Goal: Transaction & Acquisition: Purchase product/service

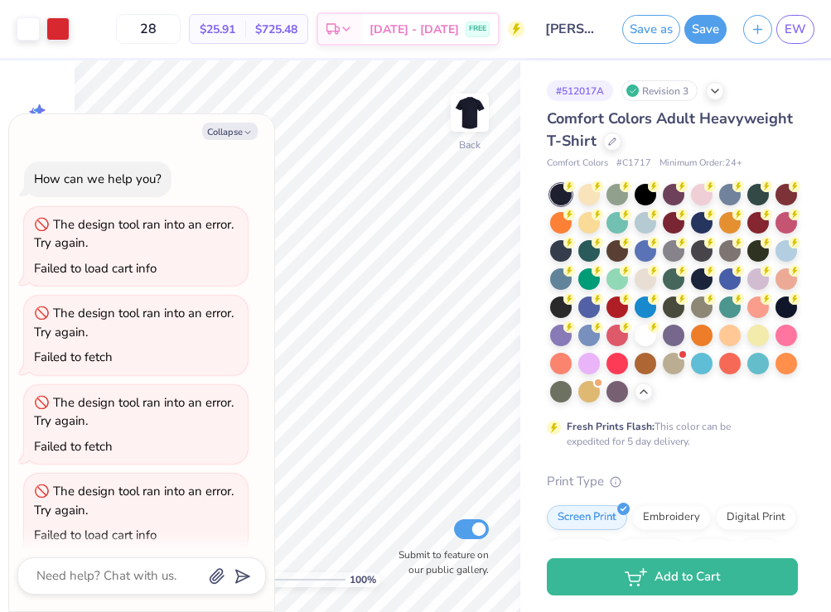
scroll to position [17, 0]
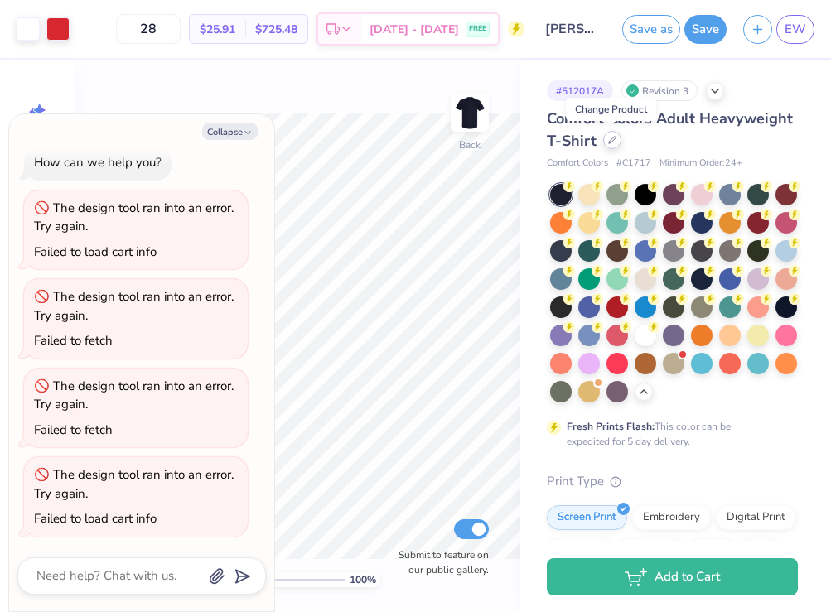
click at [611, 138] on icon at bounding box center [612, 140] width 8 height 8
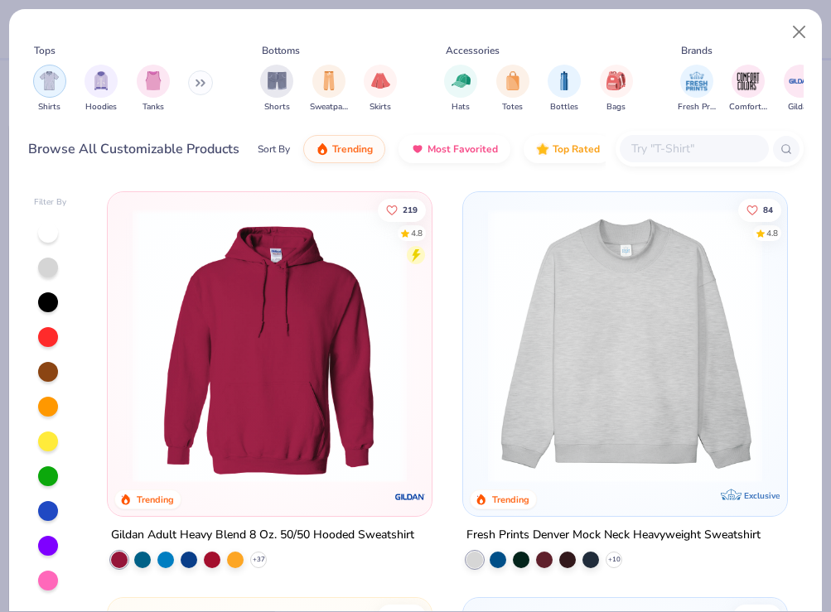
click at [53, 90] on div "filter for Shirts" at bounding box center [49, 81] width 33 height 33
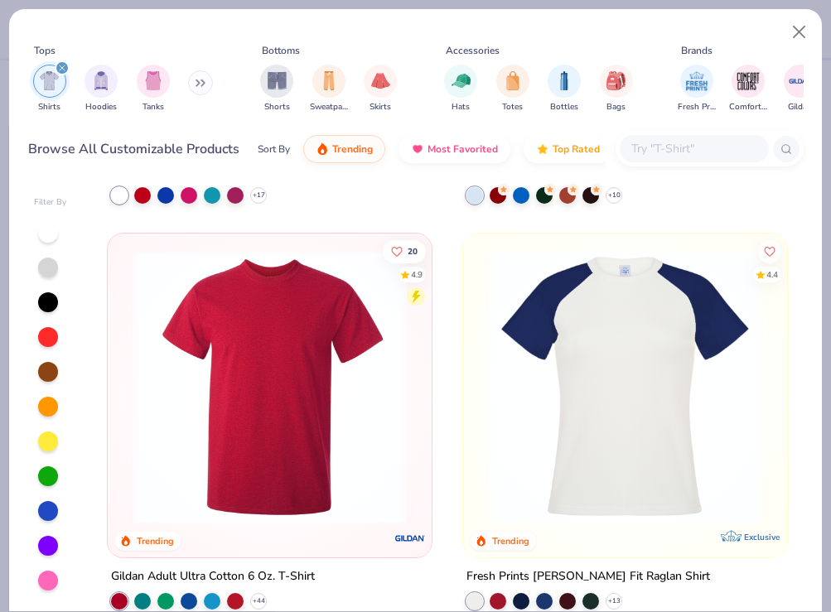
scroll to position [1592, 0]
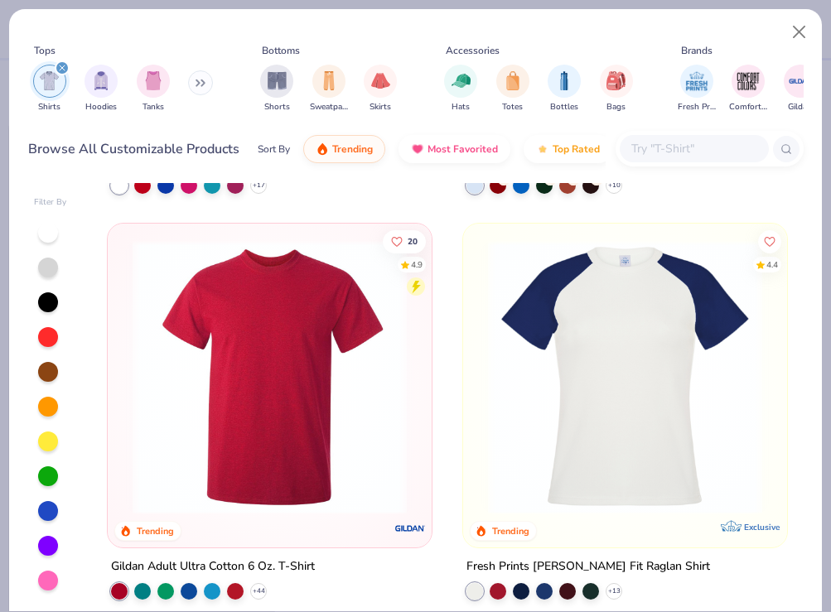
click at [323, 439] on img at bounding box center [269, 377] width 291 height 274
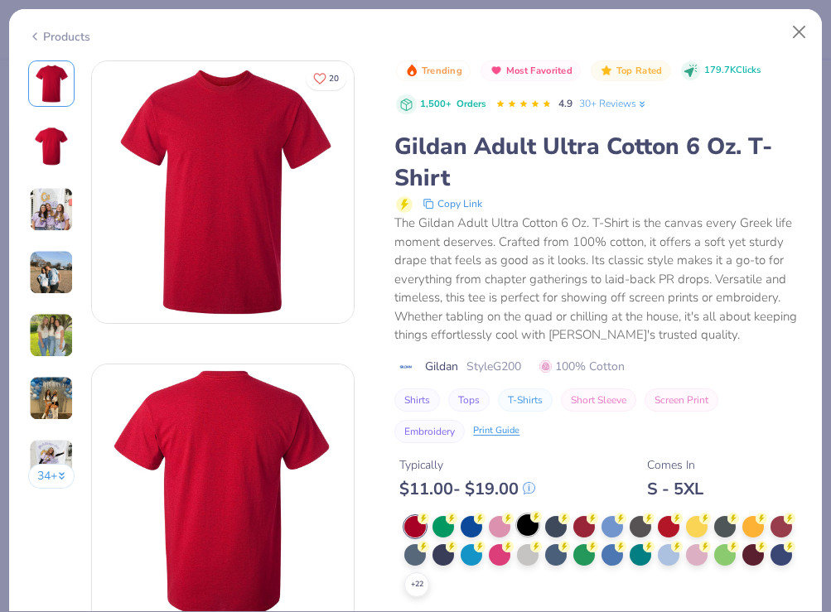
click at [529, 522] on div at bounding box center [528, 525] width 22 height 22
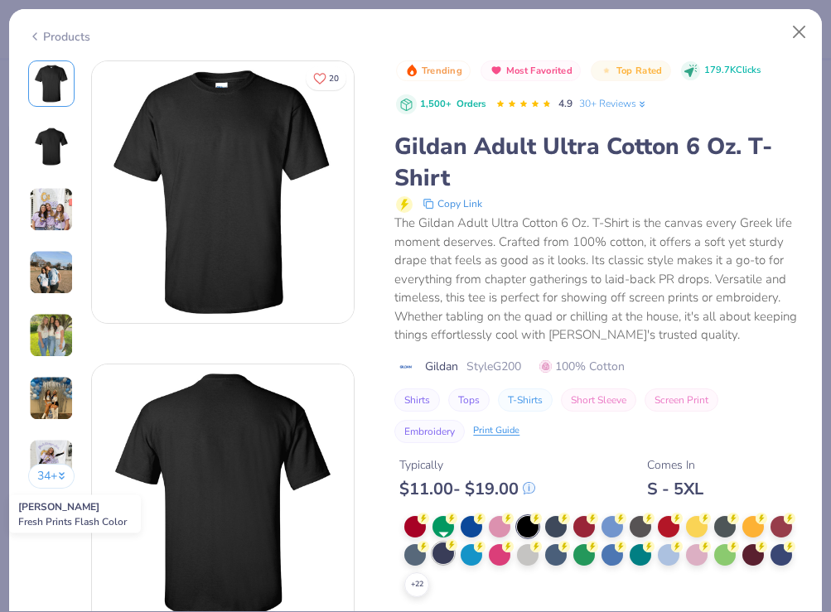
click at [442, 551] on div at bounding box center [443, 553] width 22 height 22
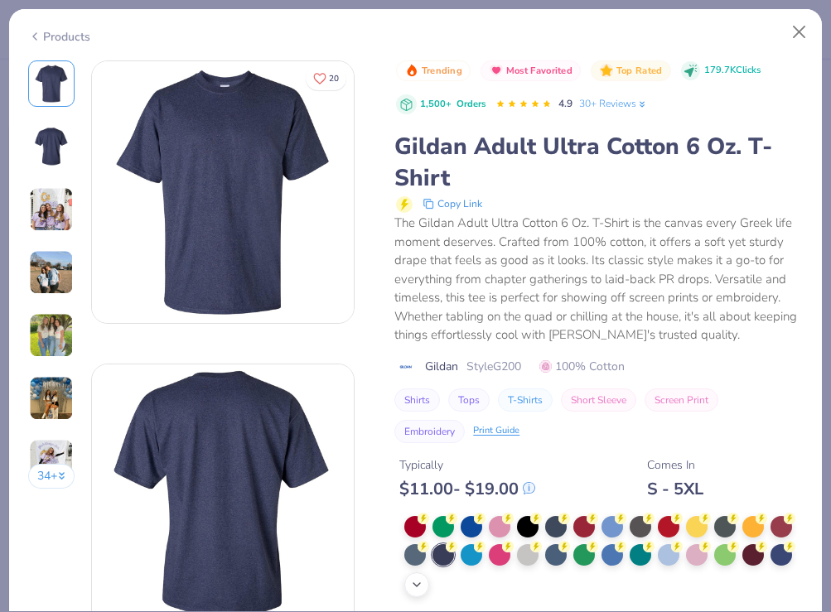
click at [420, 584] on icon at bounding box center [416, 584] width 13 height 13
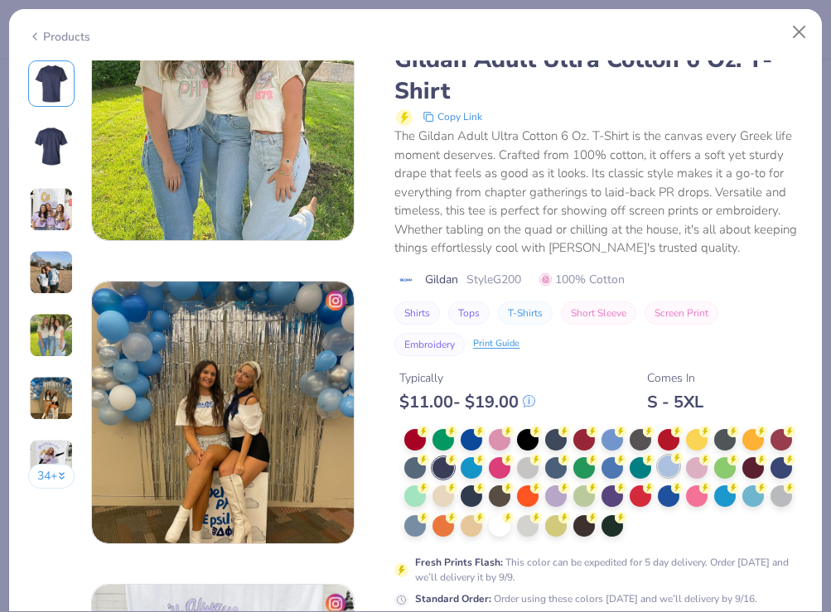
scroll to position [1486, 0]
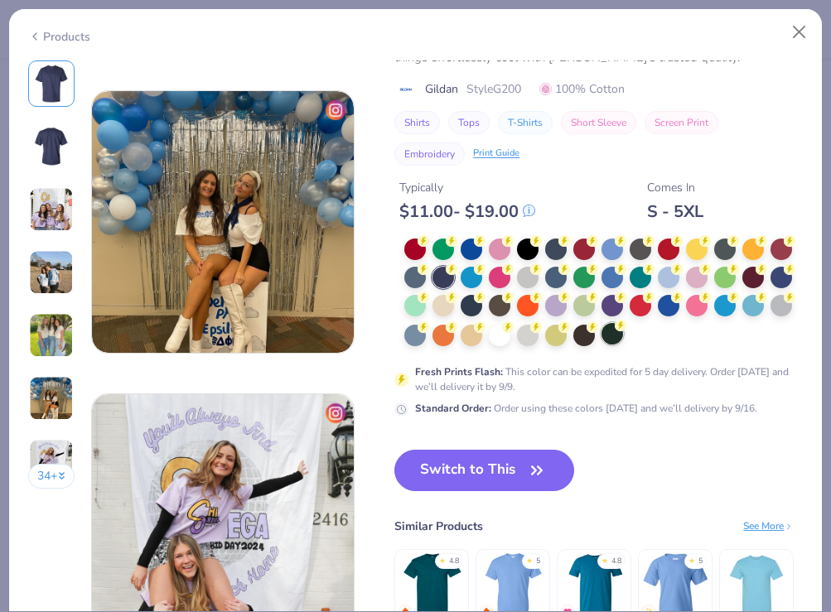
click at [609, 335] on div at bounding box center [612, 334] width 22 height 22
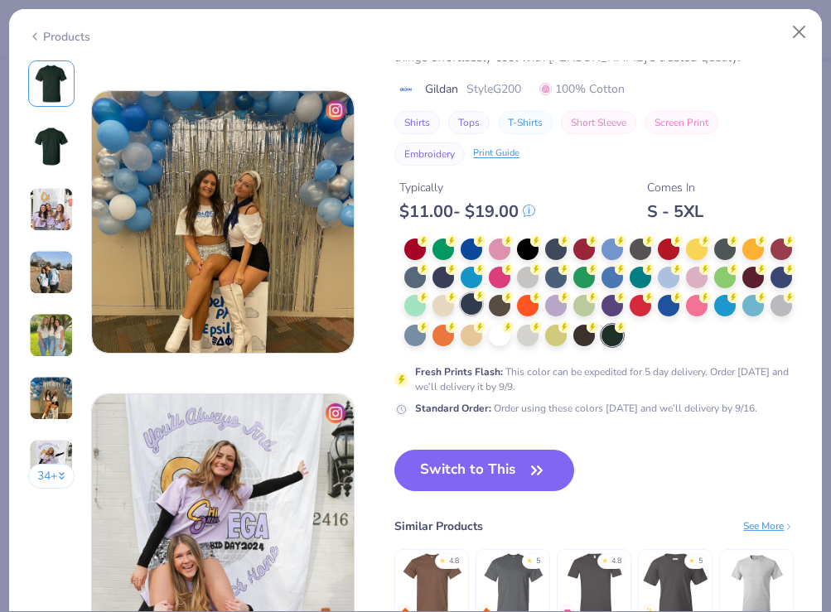
click at [474, 301] on div at bounding box center [471, 304] width 22 height 22
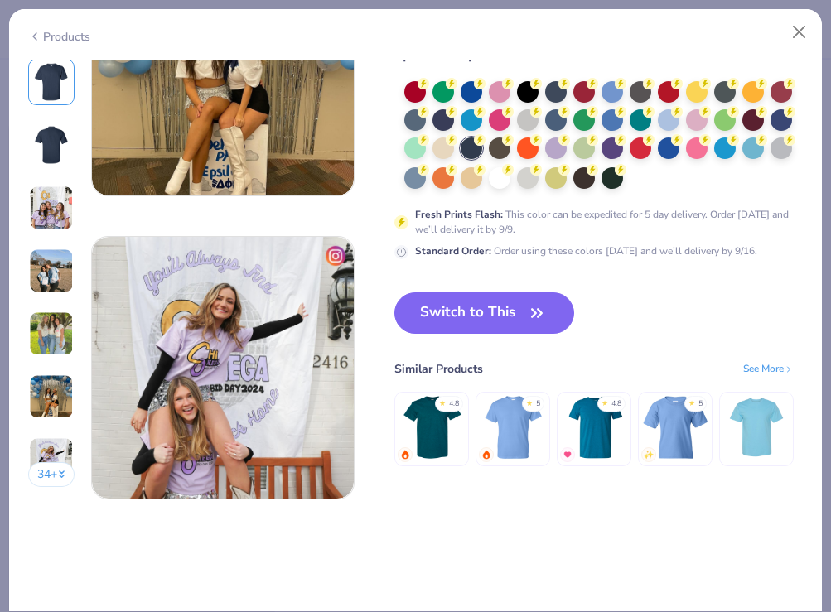
scroll to position [1681, 0]
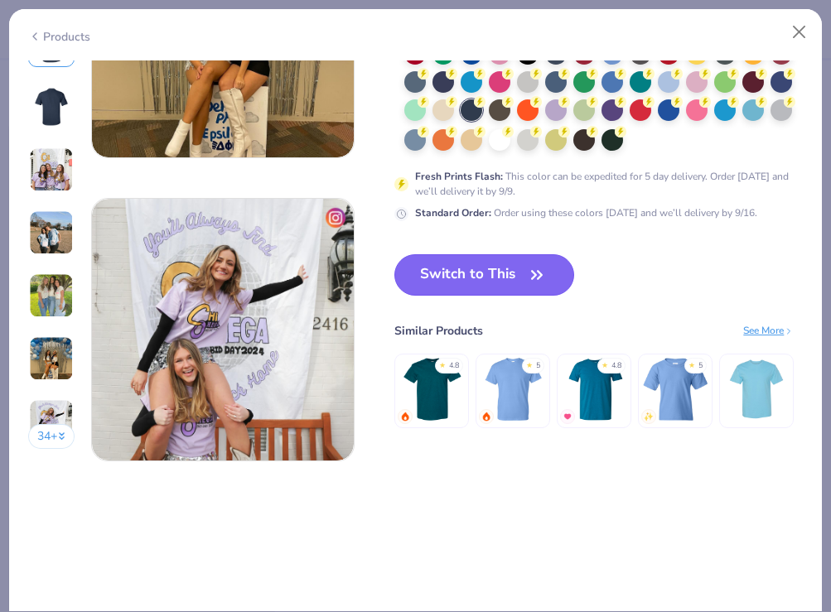
click at [494, 271] on button "Switch to This" at bounding box center [484, 274] width 180 height 41
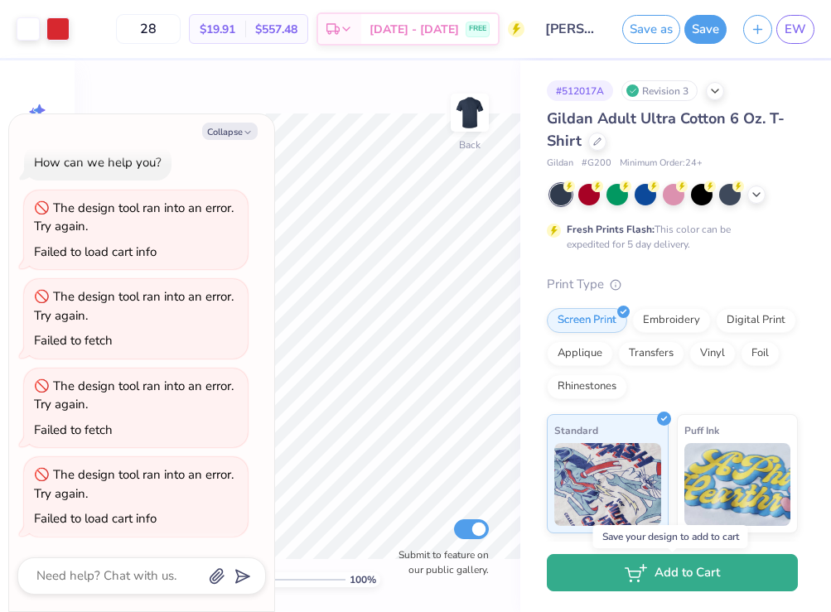
click at [691, 573] on button "Add to Cart" at bounding box center [672, 572] width 251 height 37
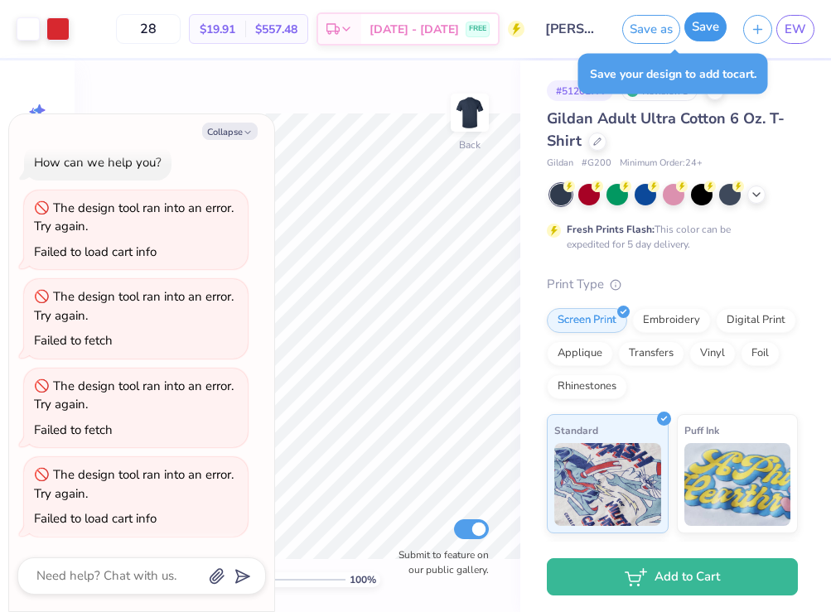
click at [713, 38] on button "Save" at bounding box center [705, 26] width 42 height 29
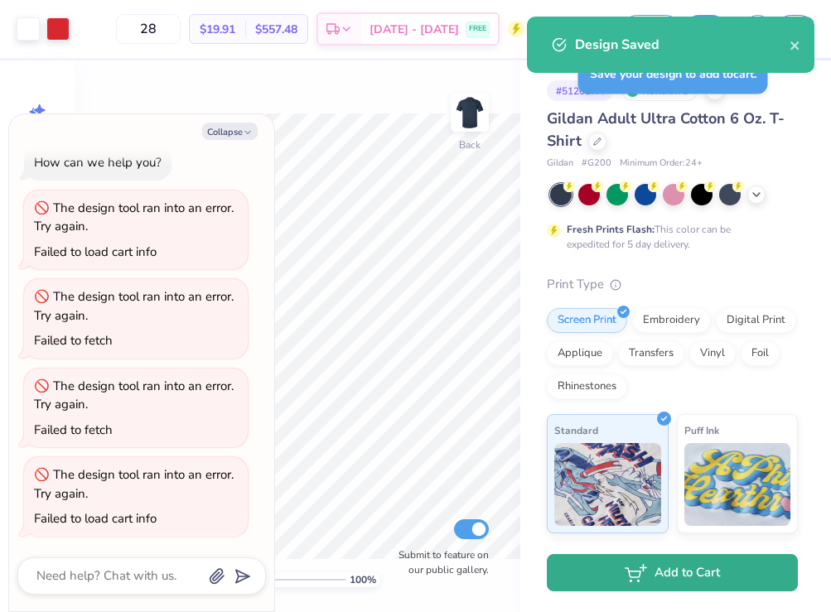
click at [665, 577] on button "Add to Cart" at bounding box center [672, 572] width 251 height 37
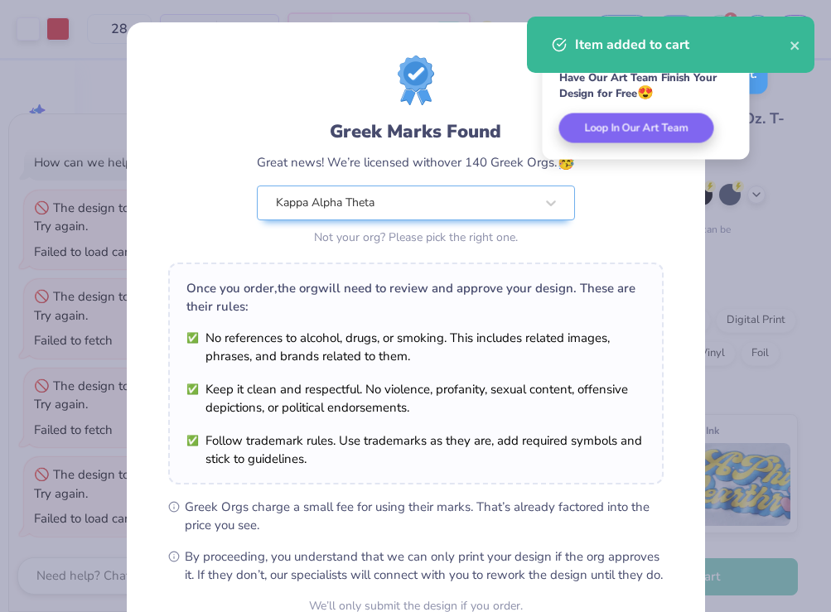
scroll to position [163, 0]
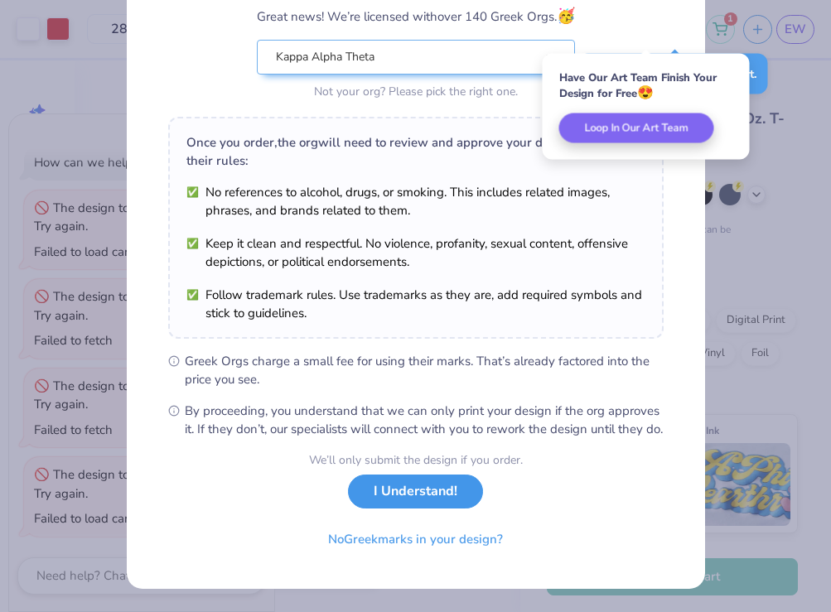
click at [431, 491] on button "I Understand!" at bounding box center [415, 491] width 135 height 34
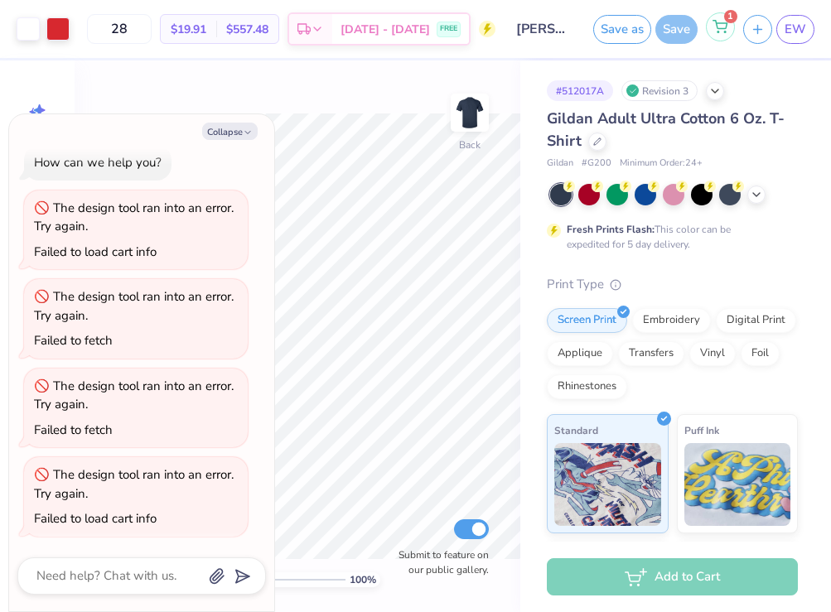
click at [726, 22] on icon at bounding box center [719, 26] width 15 height 13
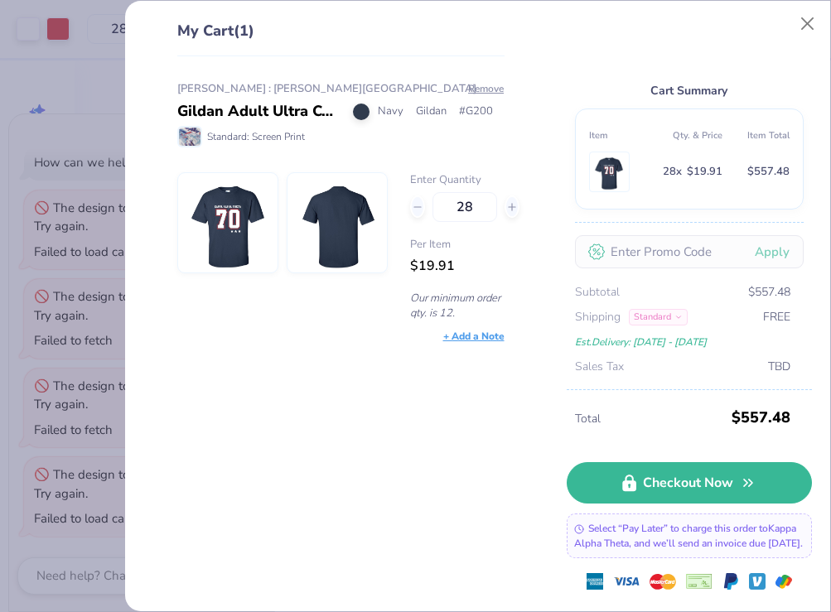
type textarea "x"
click at [480, 210] on input "28" at bounding box center [464, 207] width 65 height 30
type input "2"
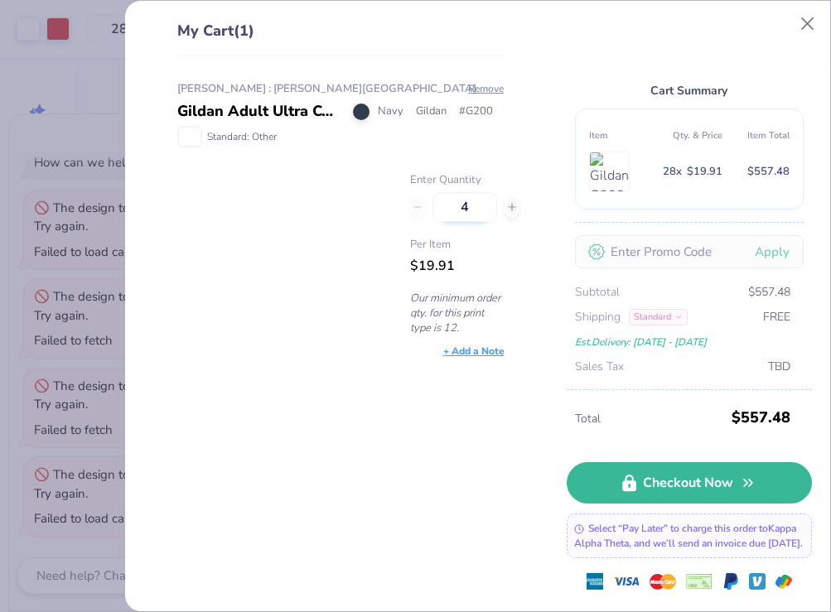
type input "40"
type input "4"
type input "35"
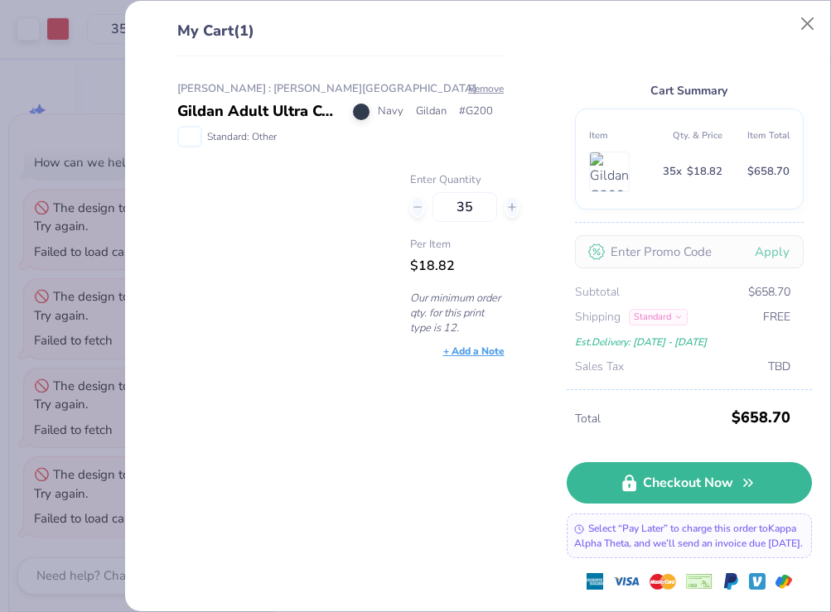
click at [670, 317] on div "Standard" at bounding box center [658, 317] width 59 height 17
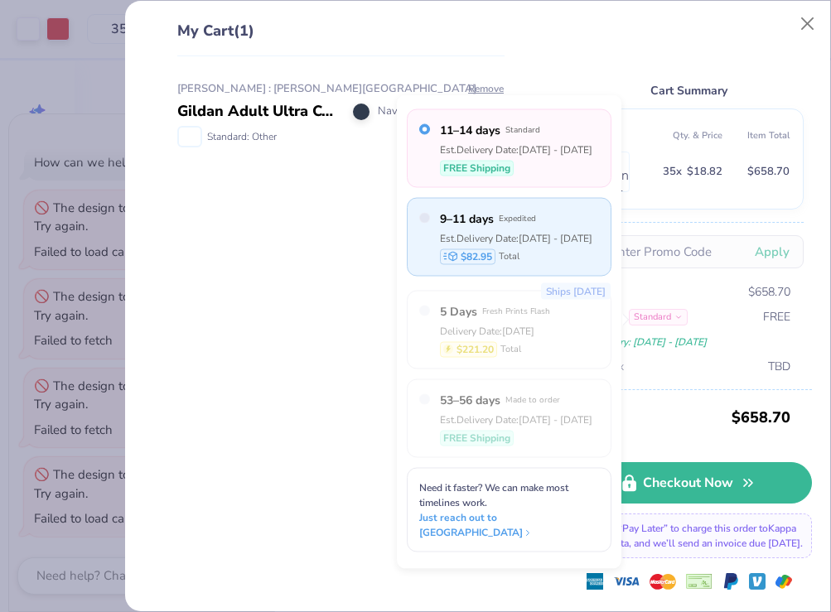
click at [531, 249] on div "$82.95 Total" at bounding box center [516, 256] width 152 height 16
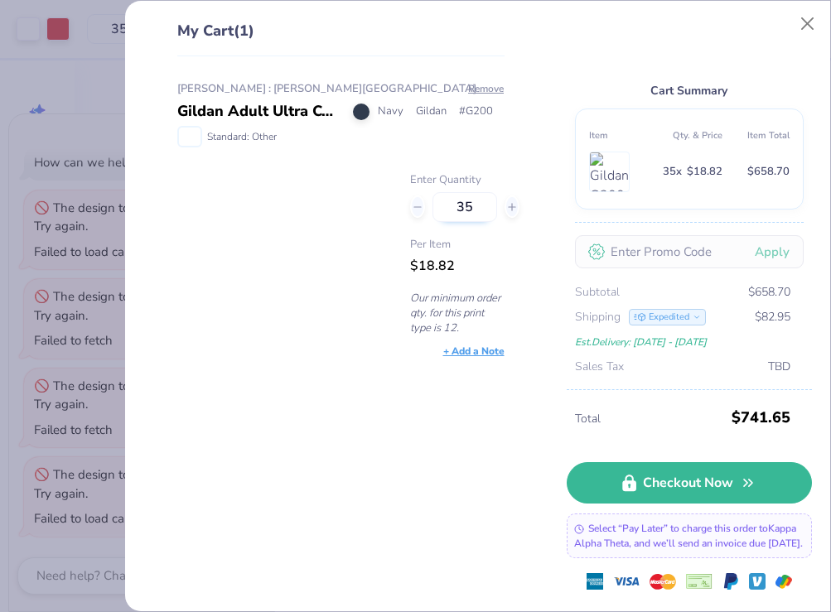
click at [474, 207] on input "35" at bounding box center [464, 207] width 65 height 30
type input "30"
type input "3"
type input "100"
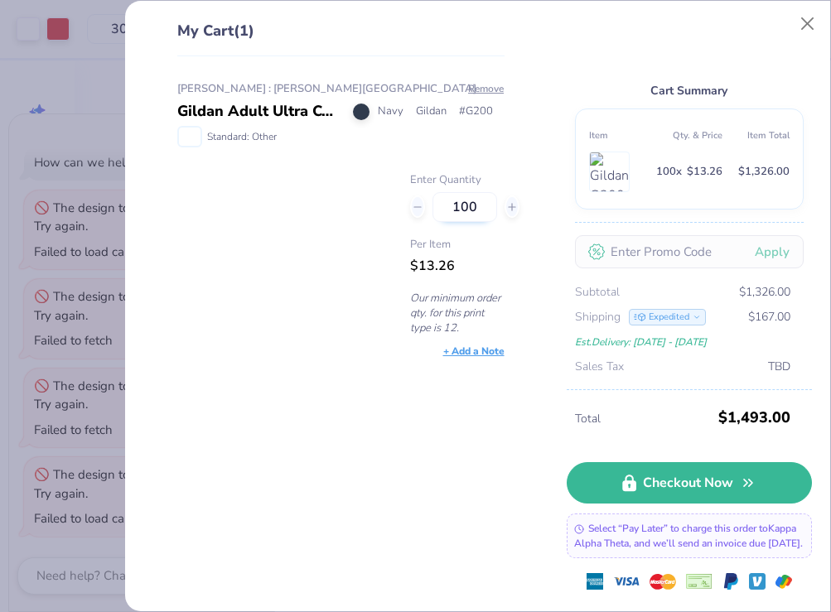
type input "100"
click at [652, 316] on div "Expedited" at bounding box center [667, 317] width 77 height 17
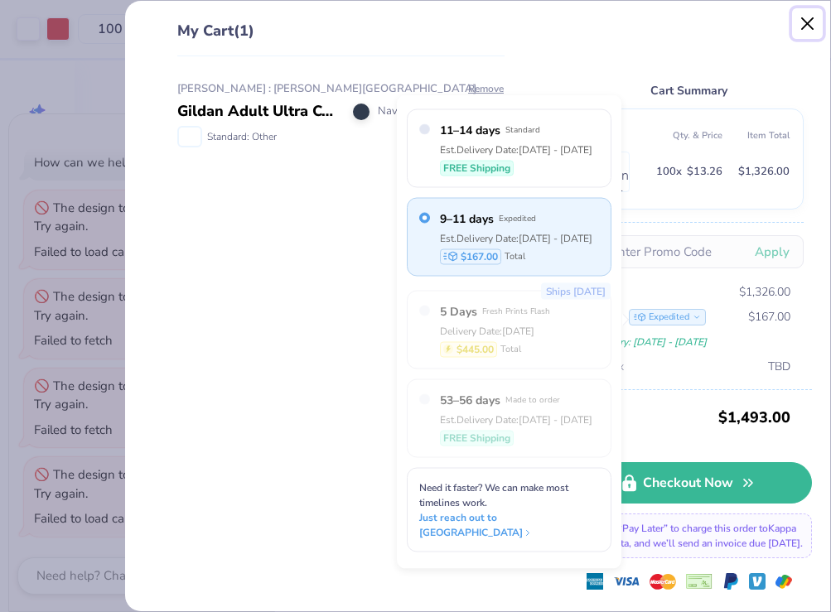
click at [816, 30] on button "Close" at bounding box center [807, 23] width 31 height 31
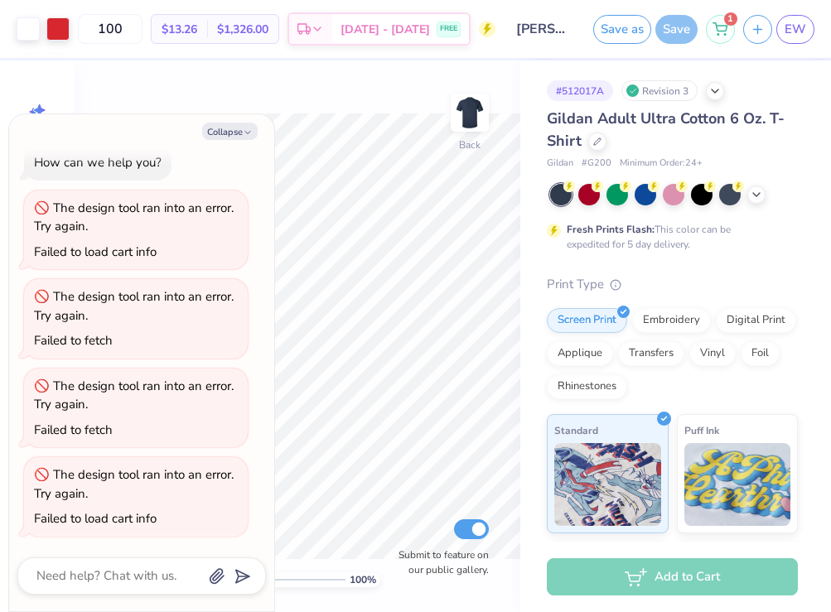
click at [247, 102] on div "100 % Back Submit to feature on our public gallery." at bounding box center [298, 336] width 446 height 552
click at [487, 31] on icon at bounding box center [487, 30] width 7 height 12
click at [306, 27] on rect at bounding box center [302, 29] width 8 height 7
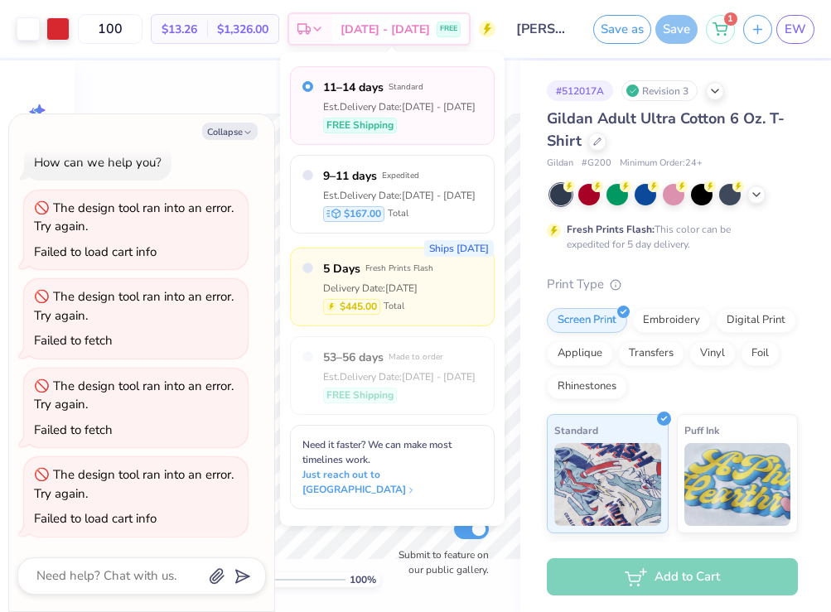
click at [436, 319] on div "Ships [DATE] 5 Days Fresh Prints Flash Delivery Date: [DATE] $445.00 Total" at bounding box center [392, 287] width 205 height 79
type textarea "x"
radio input "false"
radio input "true"
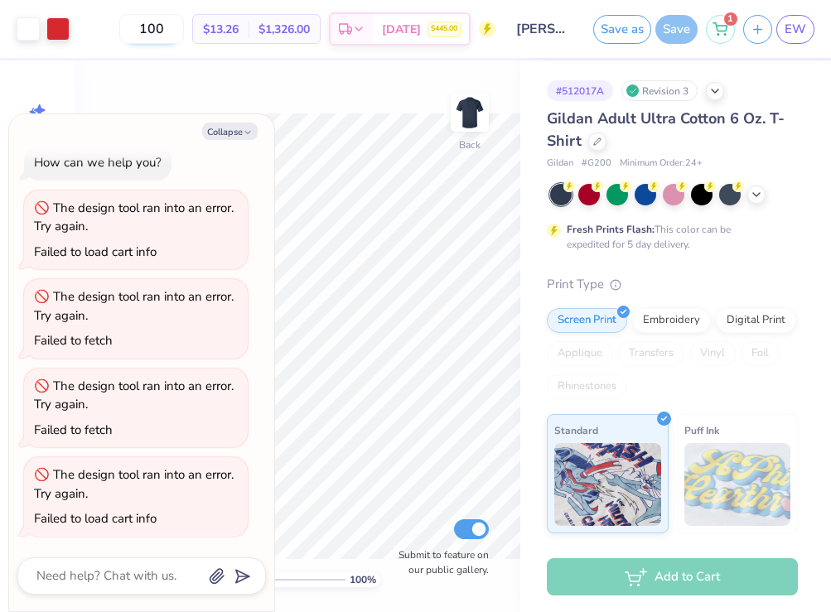
click at [159, 24] on input "100" at bounding box center [151, 29] width 65 height 30
drag, startPoint x: 153, startPoint y: 24, endPoint x: 132, endPoint y: 24, distance: 21.5
click at [132, 24] on input "100" at bounding box center [151, 29] width 65 height 30
type input "30"
